Goal: Find specific page/section: Find specific page/section

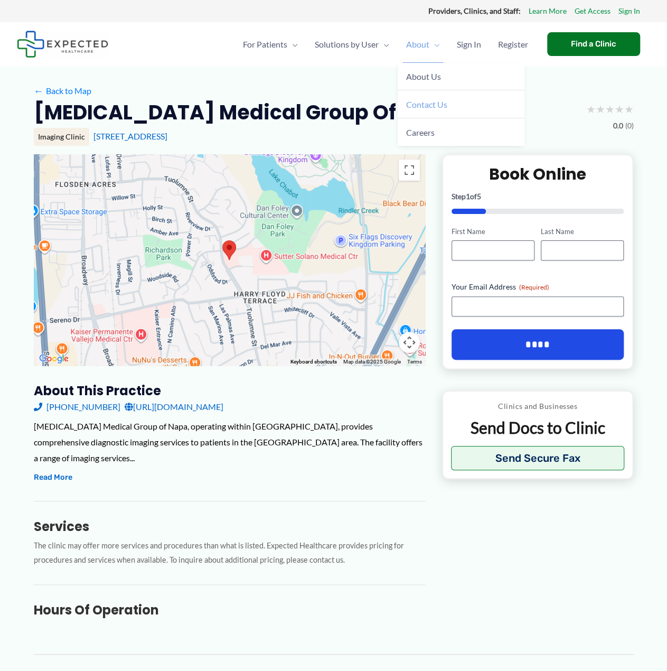
click at [428, 105] on span "Contact Us" at bounding box center [426, 104] width 41 height 10
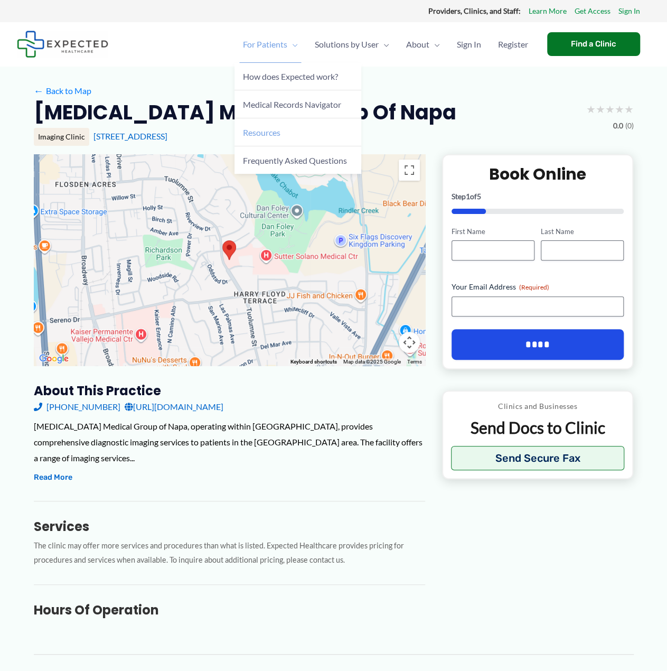
click at [258, 132] on span "Resources" at bounding box center [262, 132] width 38 height 10
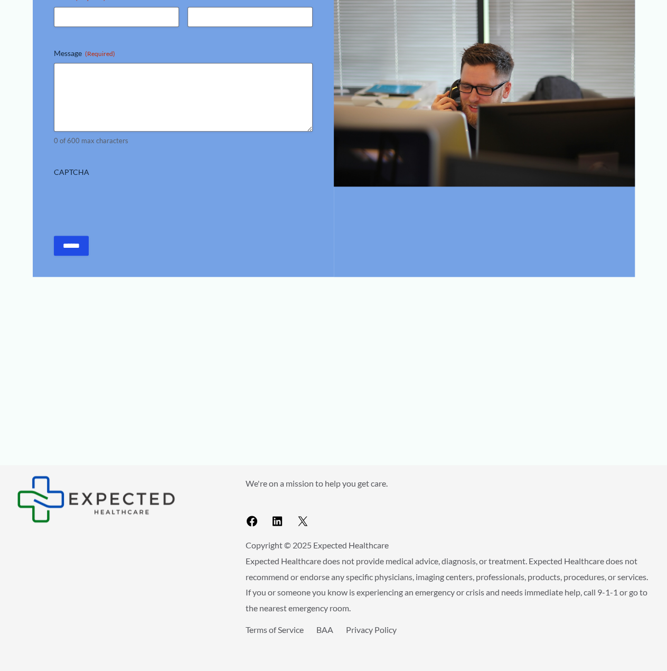
scroll to position [164, 0]
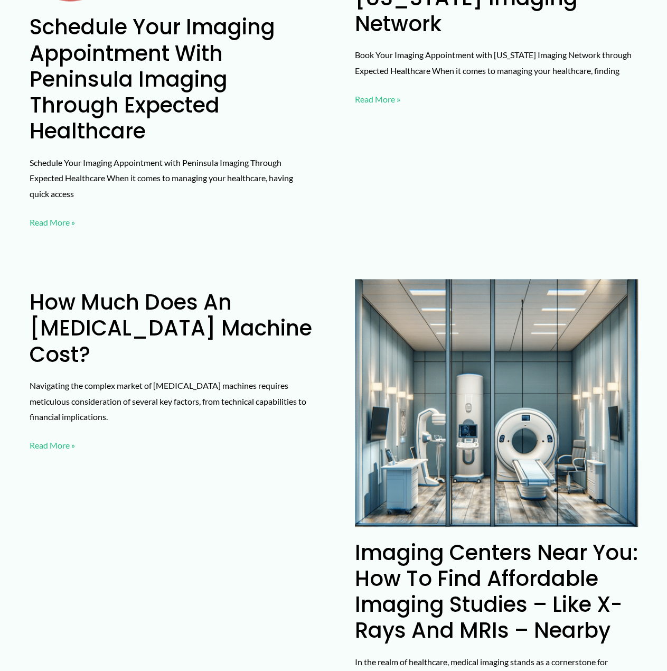
scroll to position [264, 0]
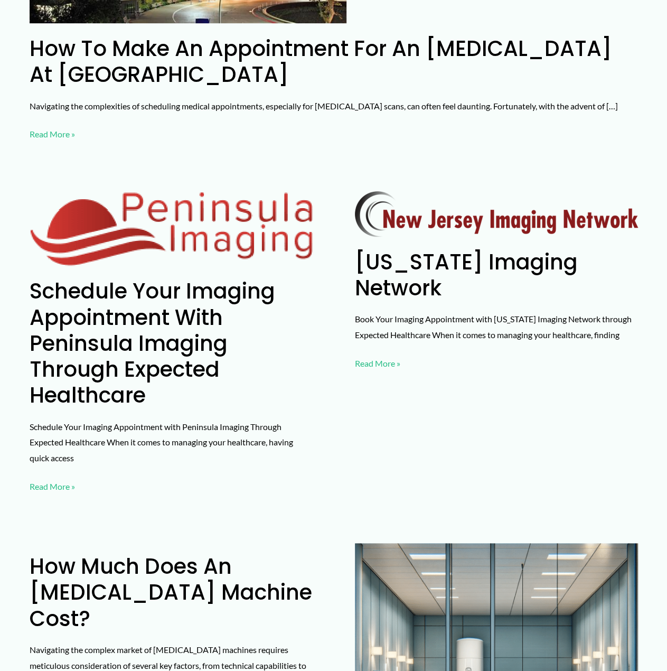
click at [52, 479] on link "Schedule Your Imaging Appointment with Peninsula Imaging Through Expected Healt…" at bounding box center [52, 487] width 45 height 16
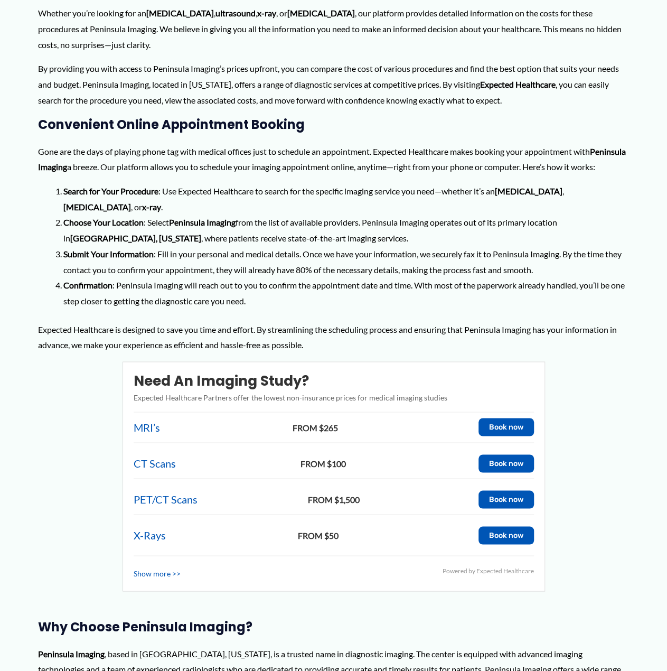
scroll to position [634, 0]
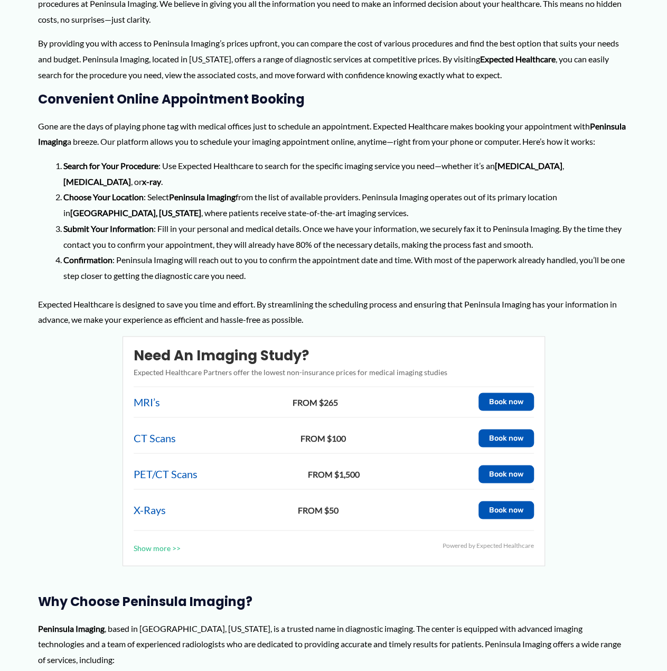
click at [156, 547] on link "Show more >>" at bounding box center [157, 548] width 47 height 14
